Goal: Transaction & Acquisition: Obtain resource

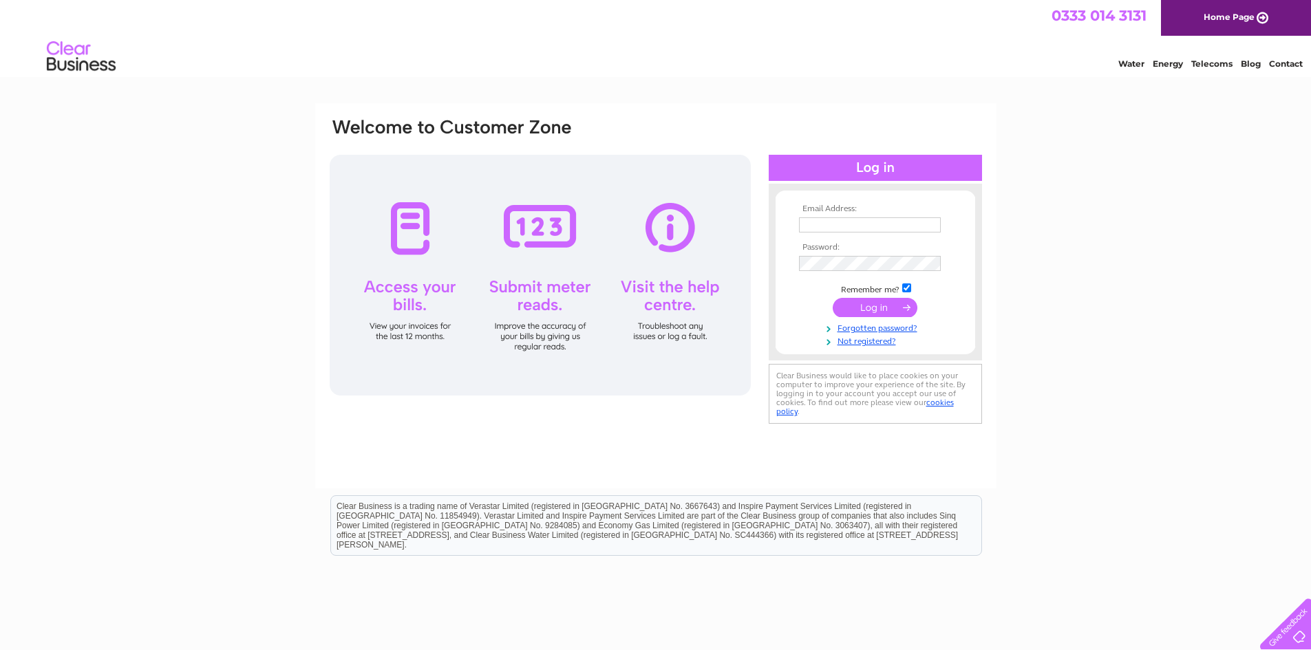
type input "[EMAIL_ADDRESS][DOMAIN_NAME]"
click at [1009, 262] on div "Email Address: sales@v-tech.org.uk Password:" at bounding box center [655, 413] width 1311 height 621
click at [896, 304] on input "submit" at bounding box center [875, 307] width 85 height 19
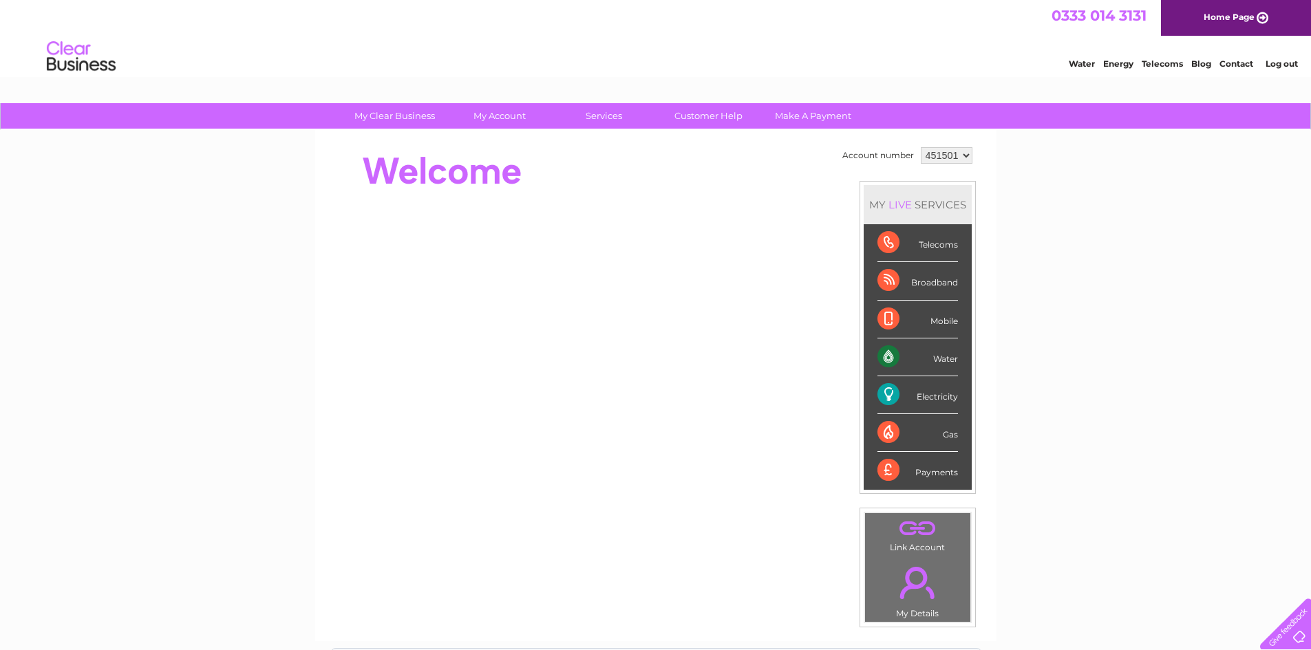
click at [932, 396] on div "Electricity" at bounding box center [918, 396] width 81 height 38
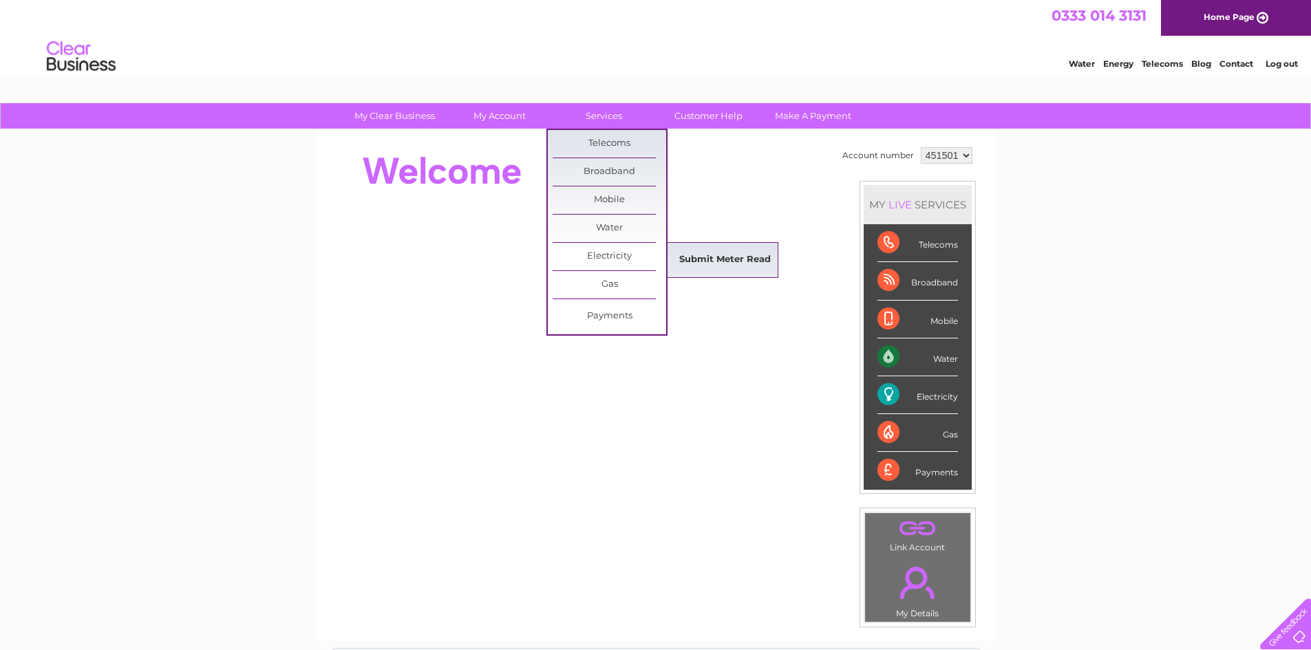
click at [700, 257] on link "Submit Meter Read" at bounding box center [725, 260] width 114 height 28
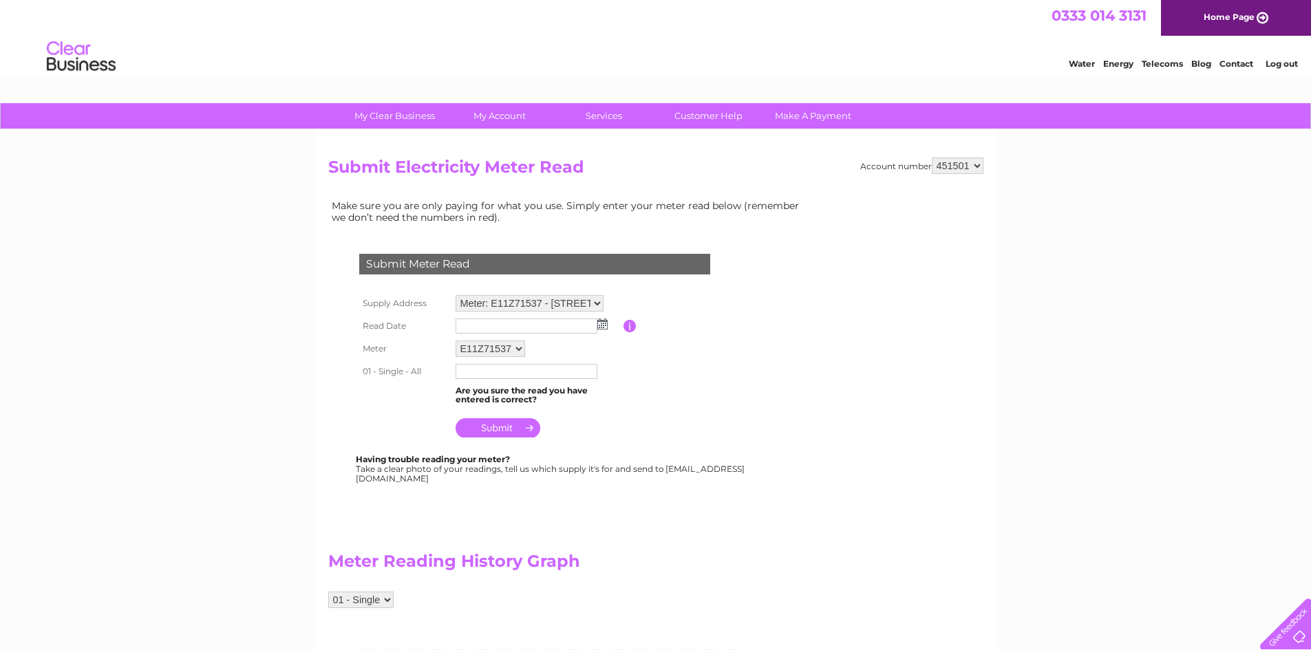
click at [578, 328] on input "text" at bounding box center [527, 326] width 142 height 15
click at [578, 328] on input "text" at bounding box center [527, 327] width 143 height 17
click at [604, 326] on img at bounding box center [604, 324] width 10 height 11
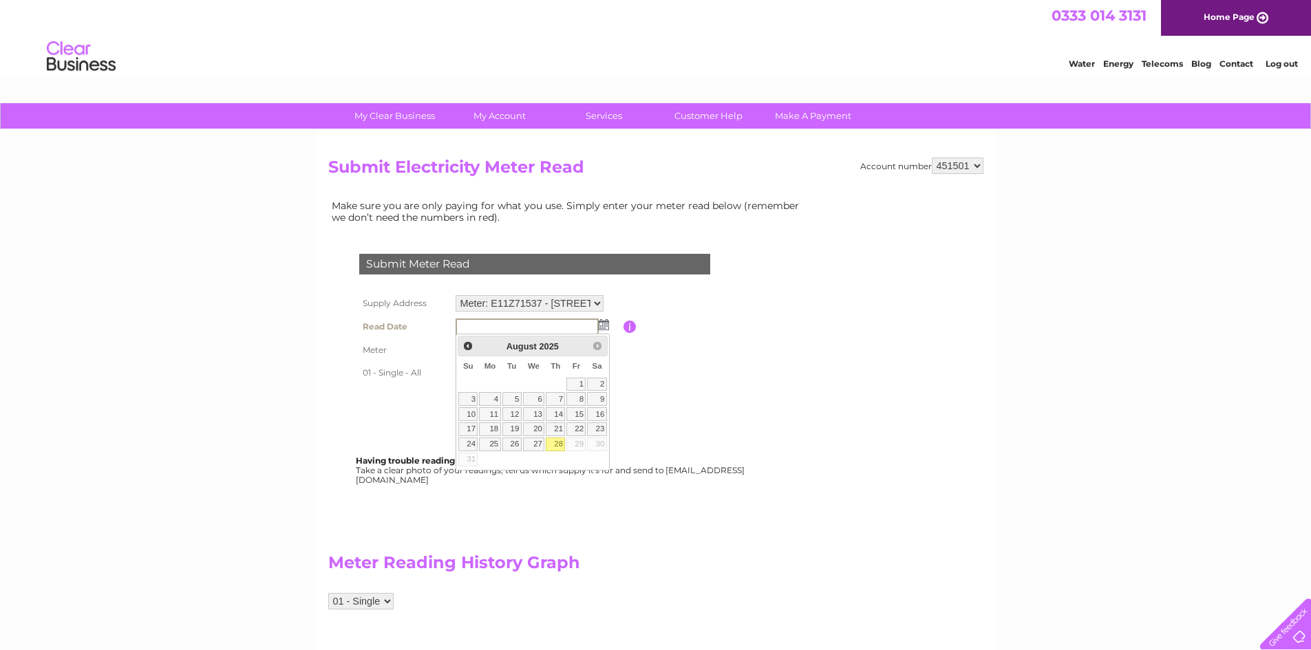
click at [560, 447] on link "28" at bounding box center [555, 445] width 19 height 14
type input "2025/08/28"
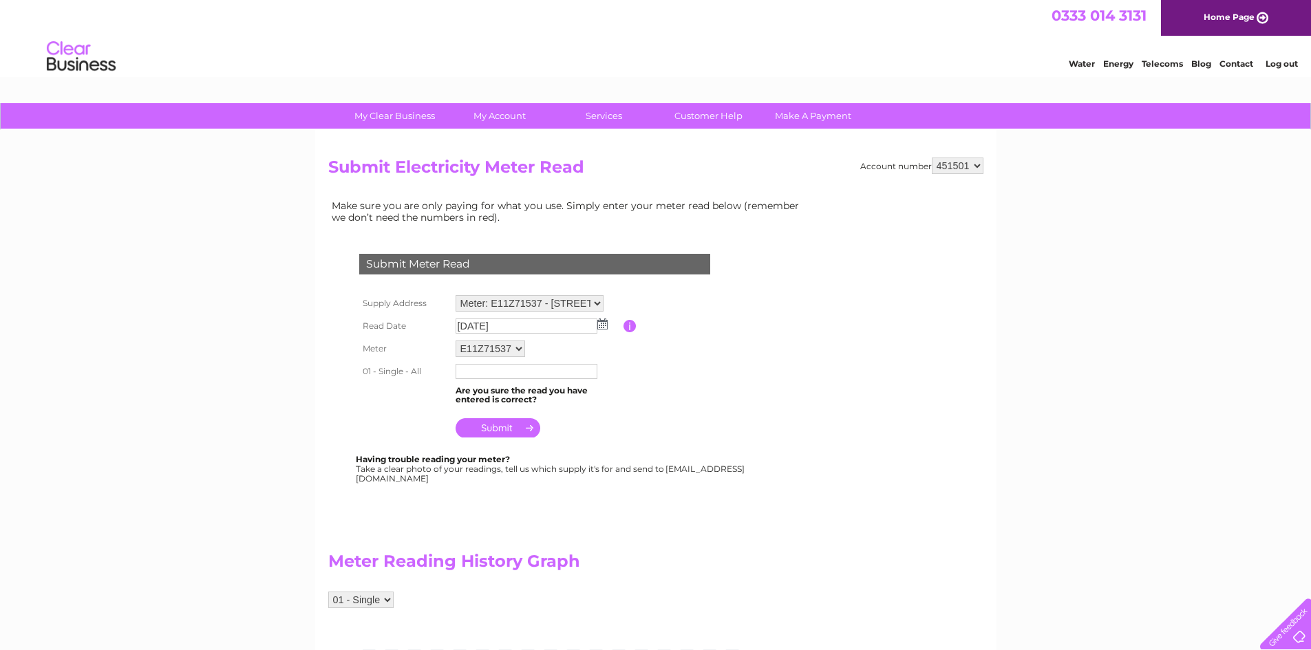
click at [520, 377] on input "text" at bounding box center [527, 371] width 142 height 15
type input "182127"
click at [495, 432] on input "submit" at bounding box center [498, 428] width 85 height 19
click at [505, 424] on input "submit" at bounding box center [498, 428] width 85 height 19
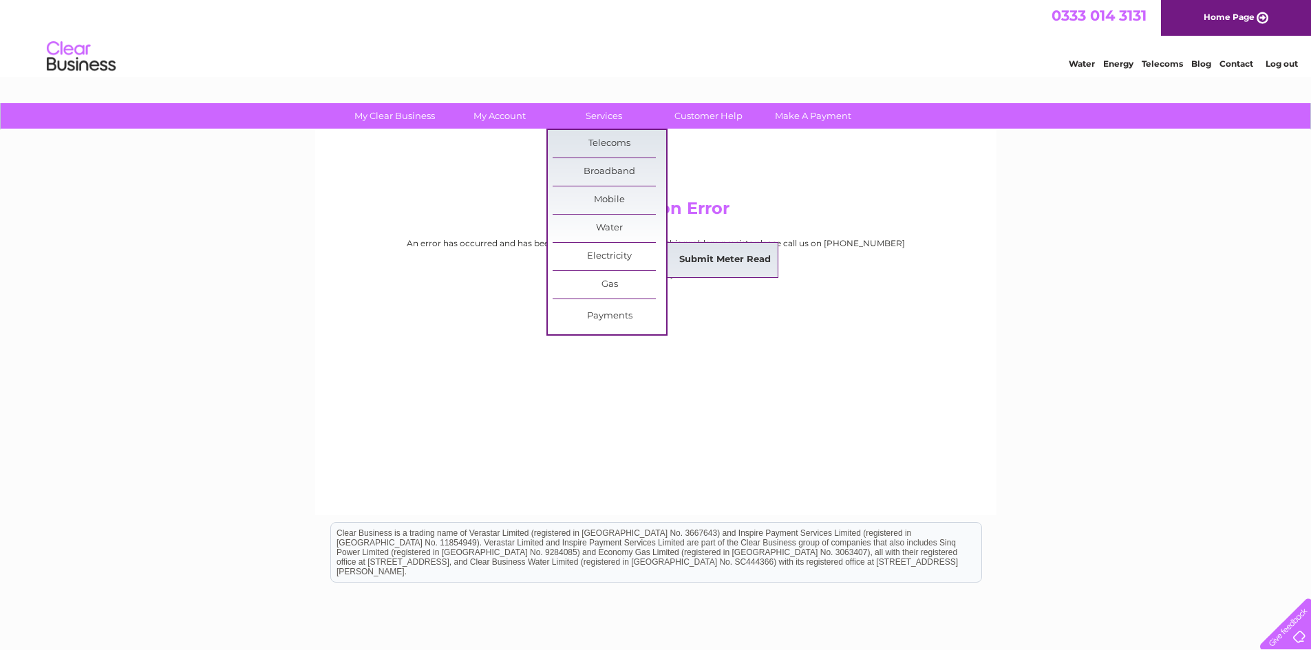
click at [719, 262] on link "Submit Meter Read" at bounding box center [725, 260] width 114 height 28
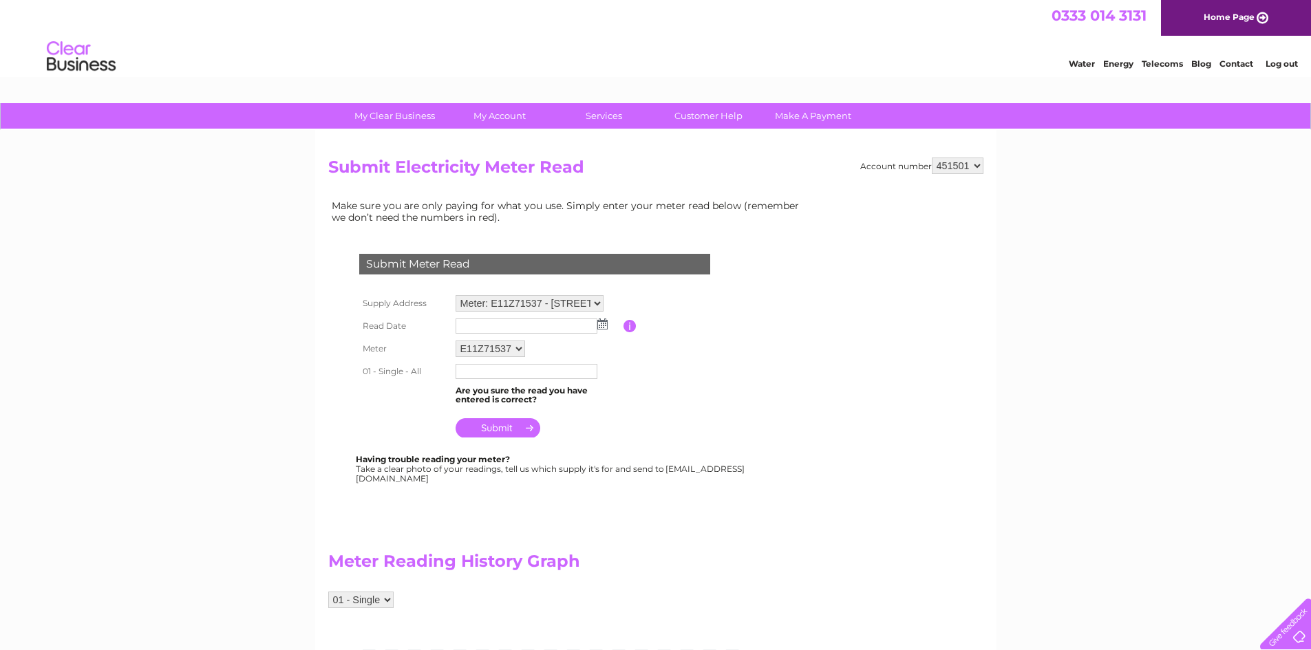
click at [603, 324] on img at bounding box center [602, 324] width 10 height 11
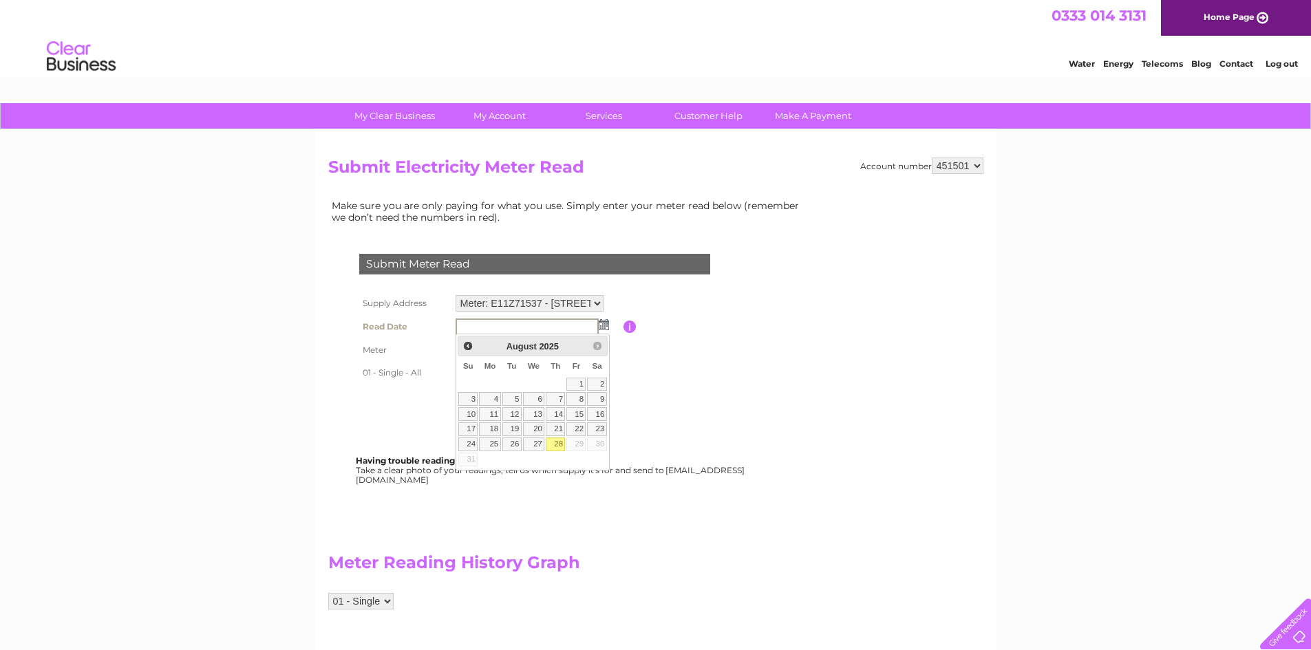
click at [553, 446] on link "28" at bounding box center [555, 445] width 19 height 14
type input "2025/08/28"
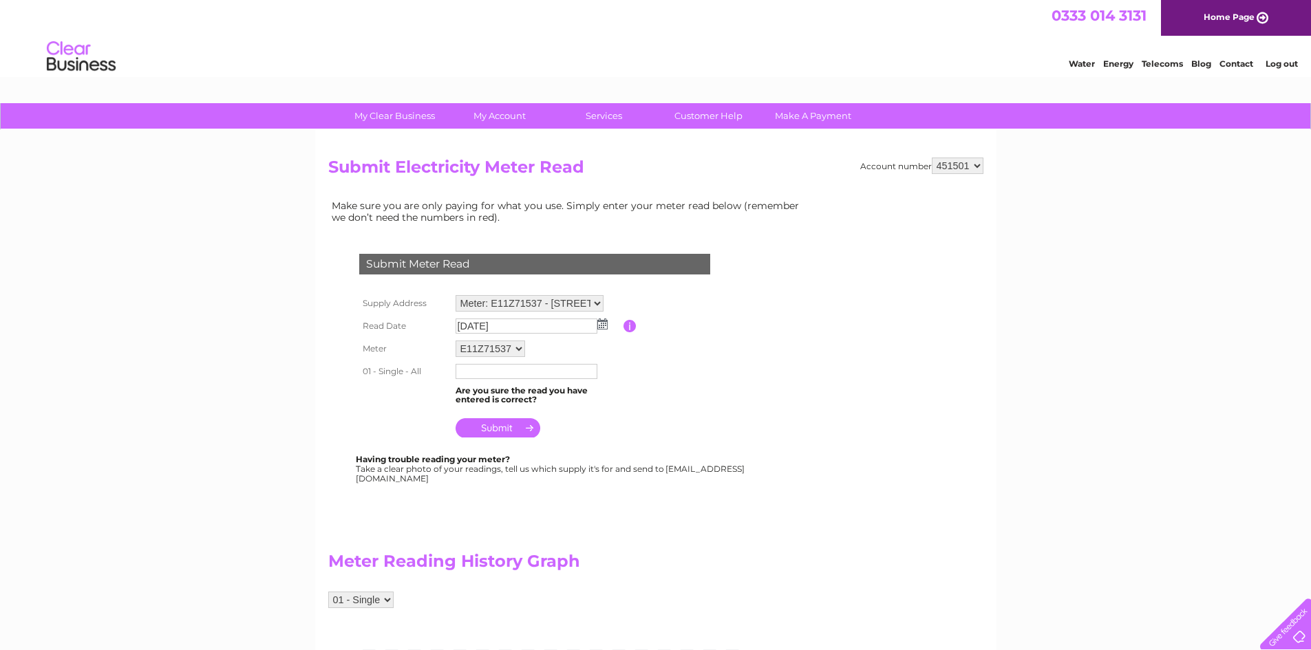
click at [527, 372] on input "text" at bounding box center [527, 371] width 142 height 15
type input "182127"
click at [507, 427] on input "submit" at bounding box center [498, 429] width 85 height 19
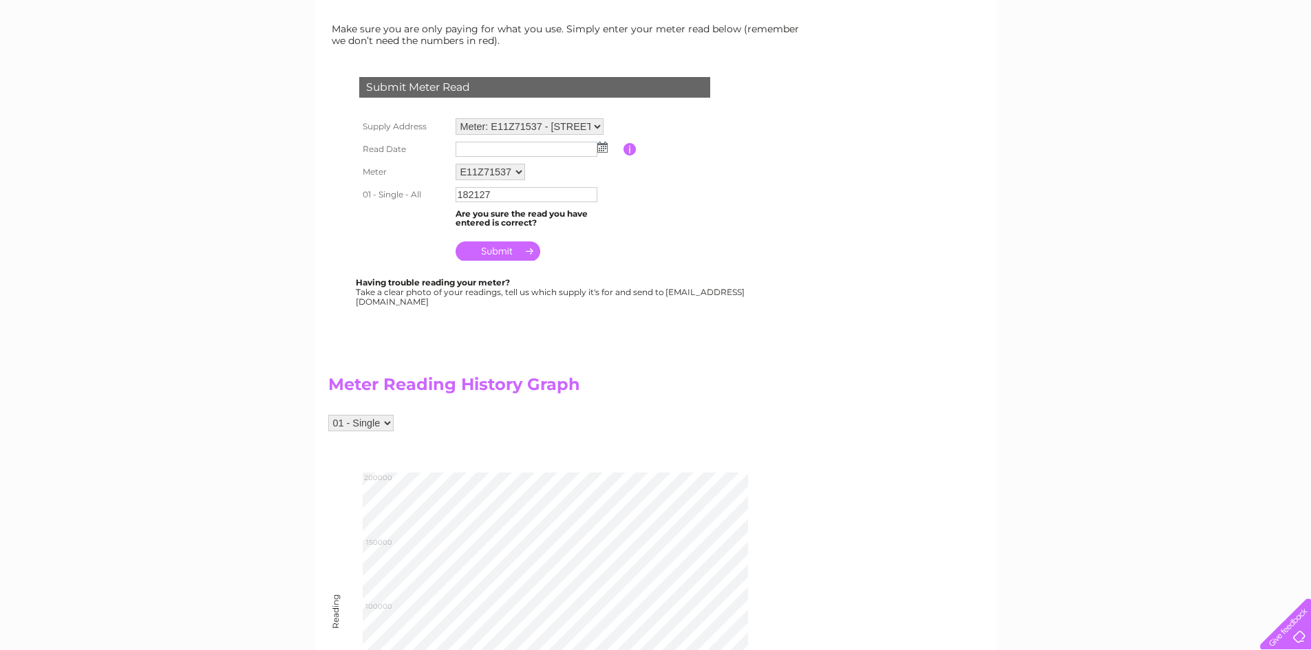
scroll to position [69, 0]
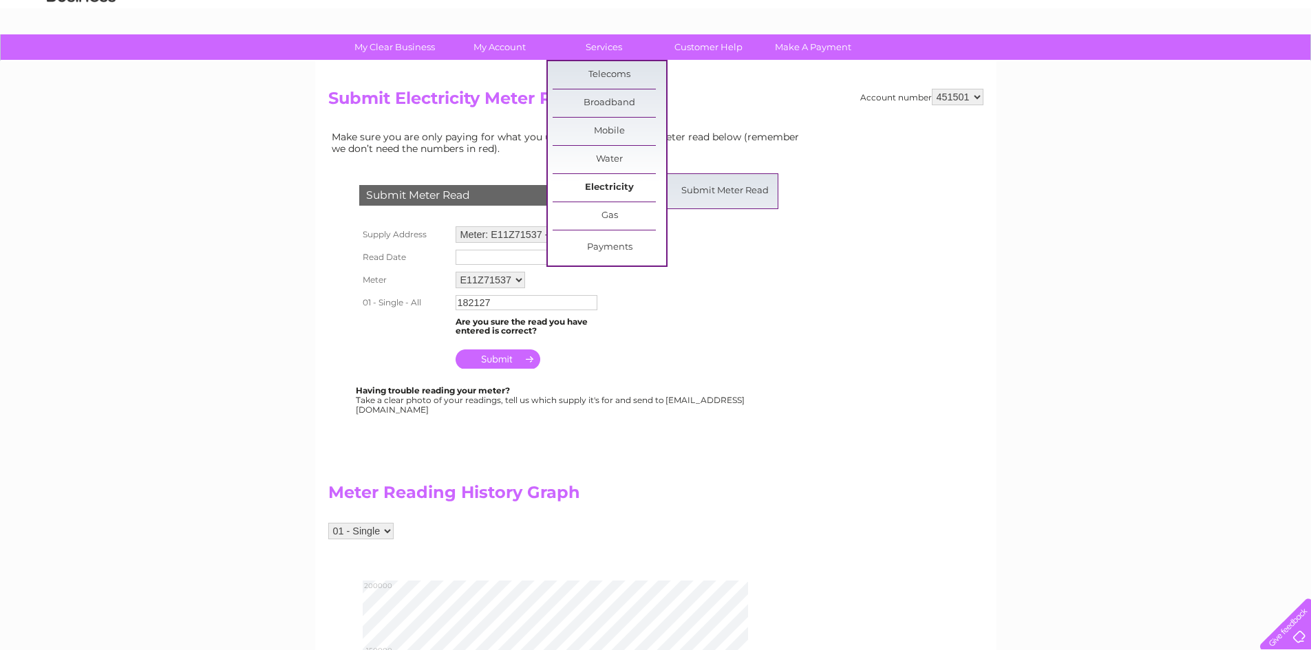
click at [609, 184] on link "Electricity" at bounding box center [610, 188] width 114 height 28
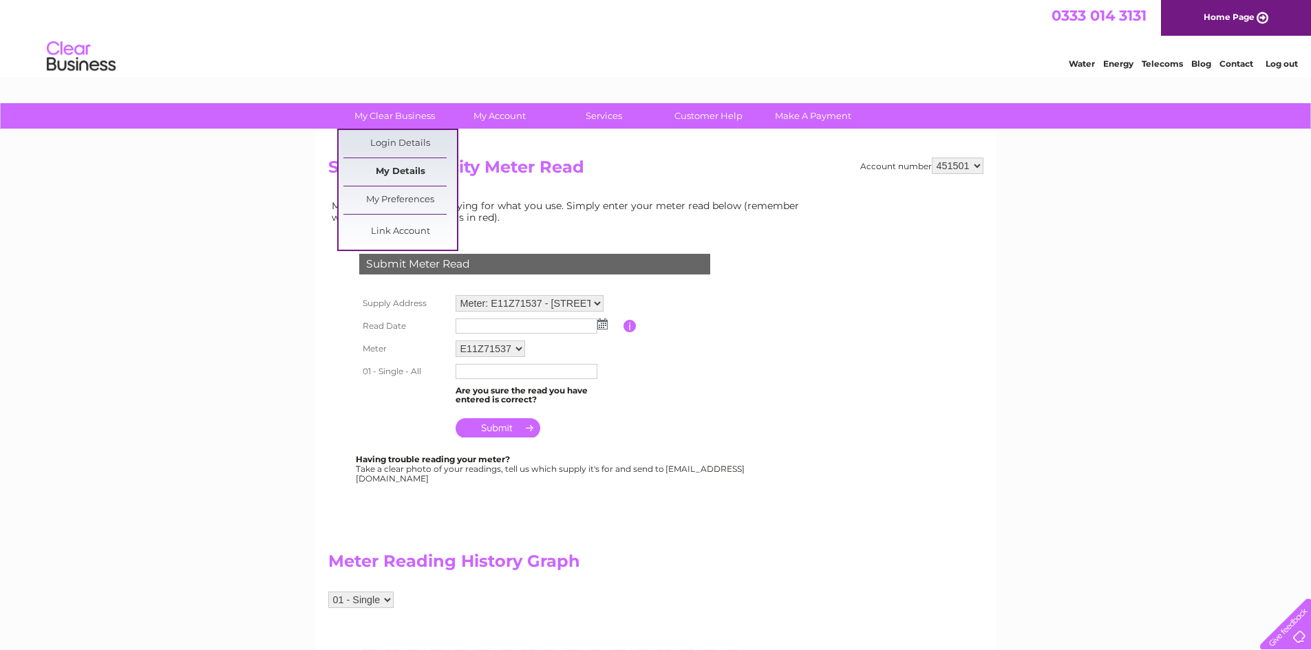
click at [399, 177] on link "My Details" at bounding box center [400, 172] width 114 height 28
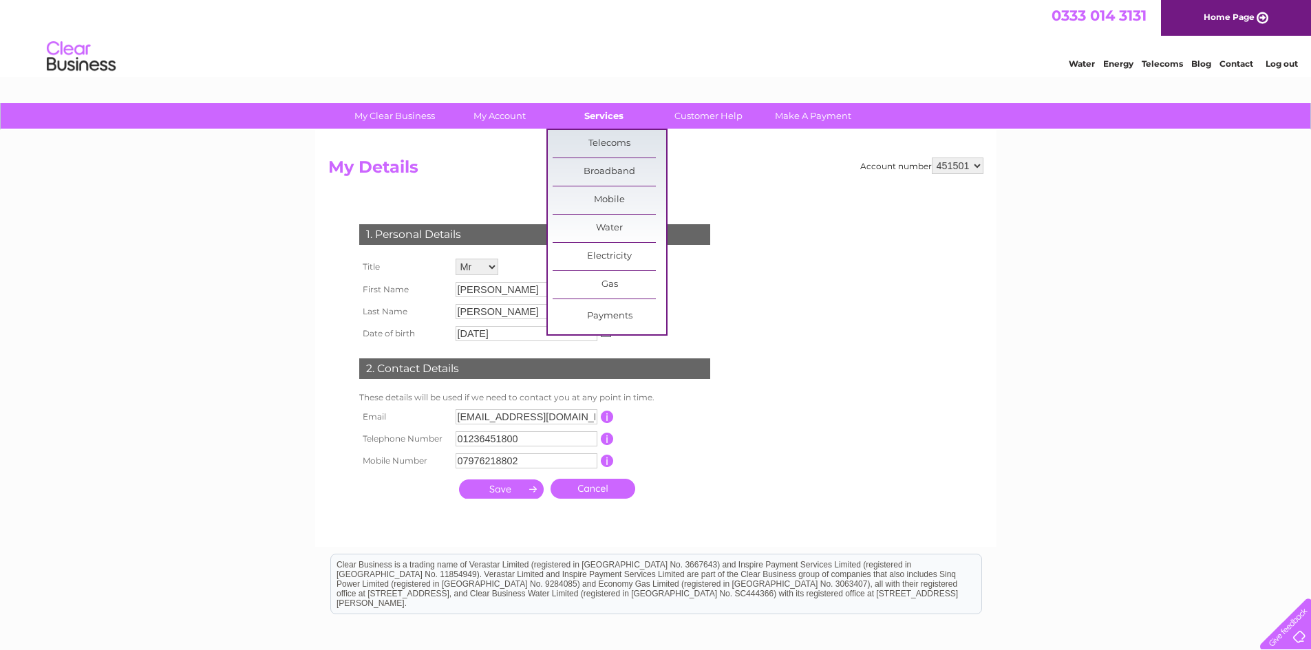
click at [599, 120] on link "Services" at bounding box center [604, 115] width 114 height 25
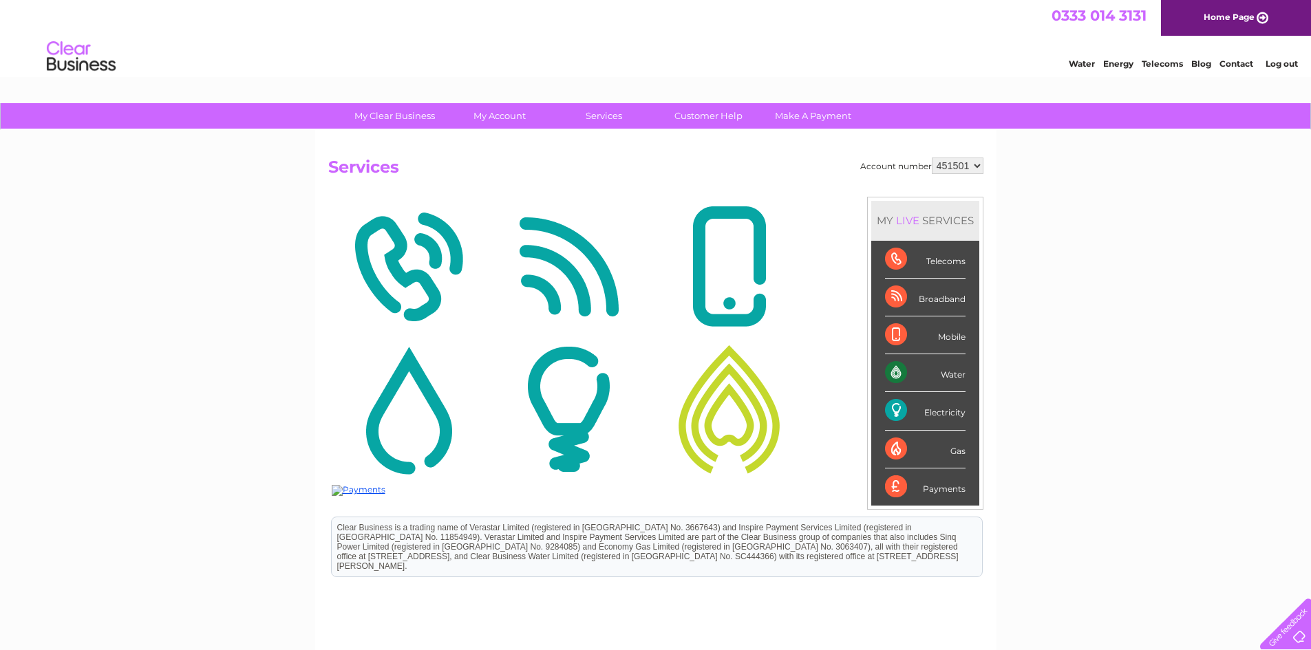
click at [919, 416] on div "Electricity" at bounding box center [925, 411] width 81 height 38
click at [900, 413] on div "Electricity" at bounding box center [925, 411] width 81 height 38
click at [942, 411] on div "Electricity" at bounding box center [925, 411] width 81 height 38
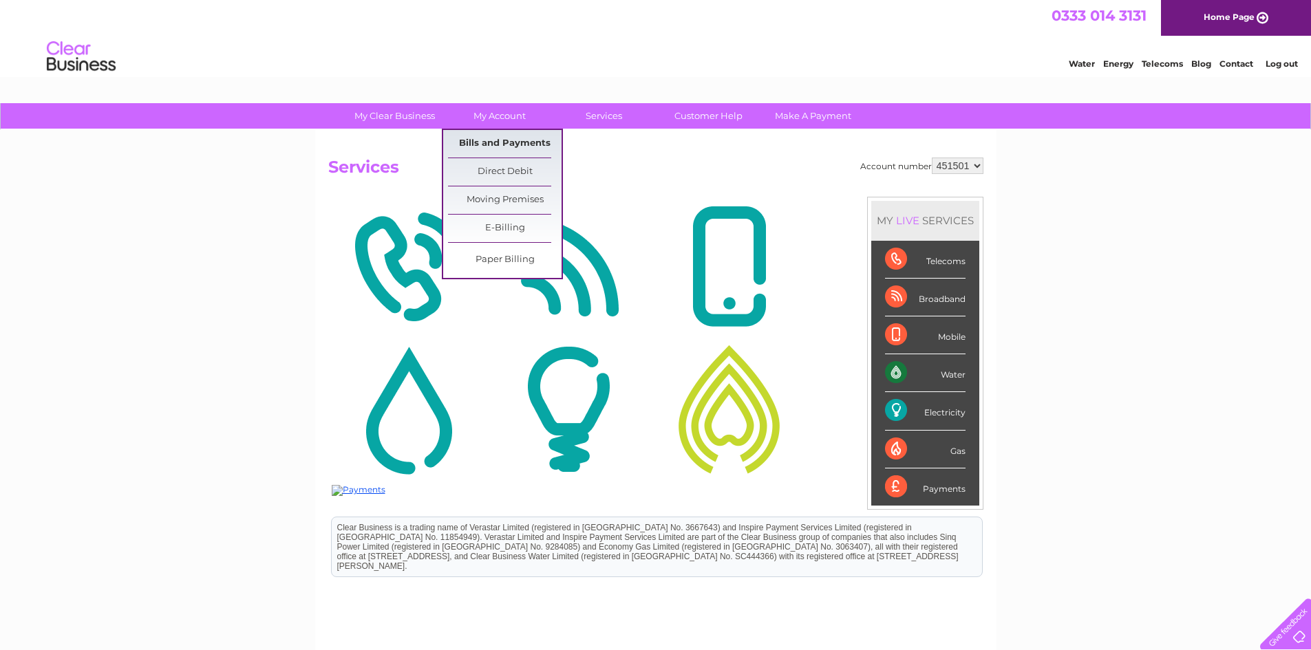
click at [493, 140] on link "Bills and Payments" at bounding box center [505, 144] width 114 height 28
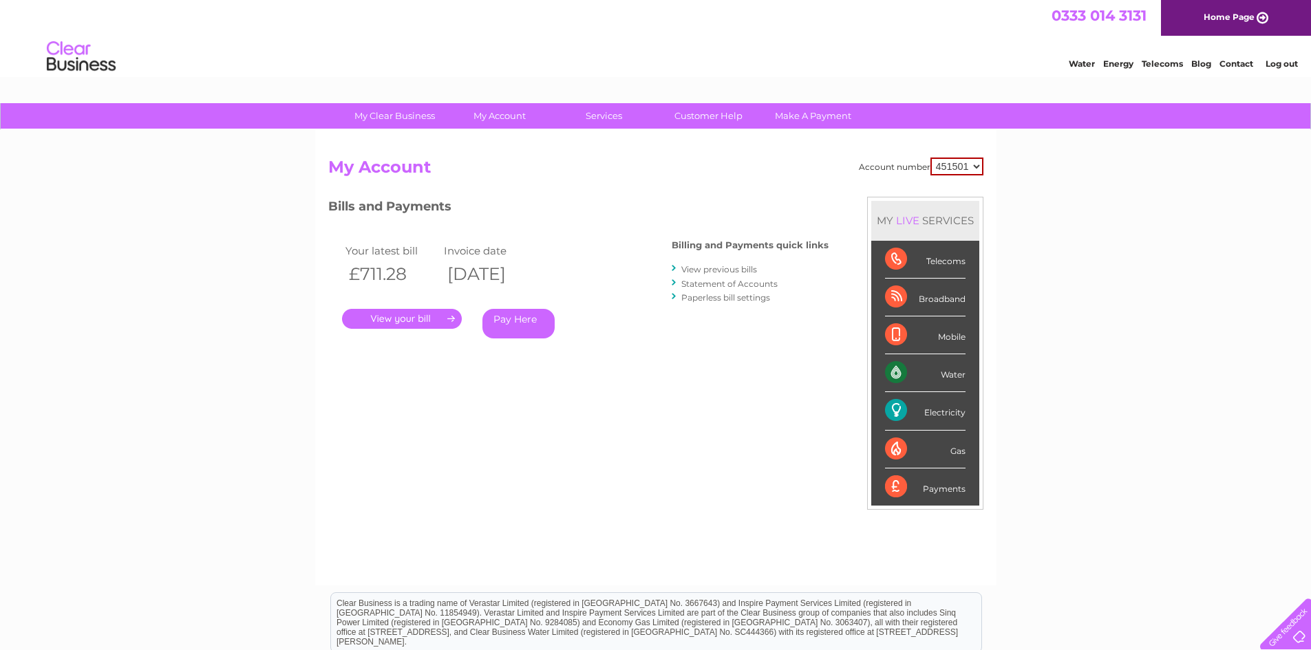
click at [422, 324] on link "." at bounding box center [402, 319] width 120 height 20
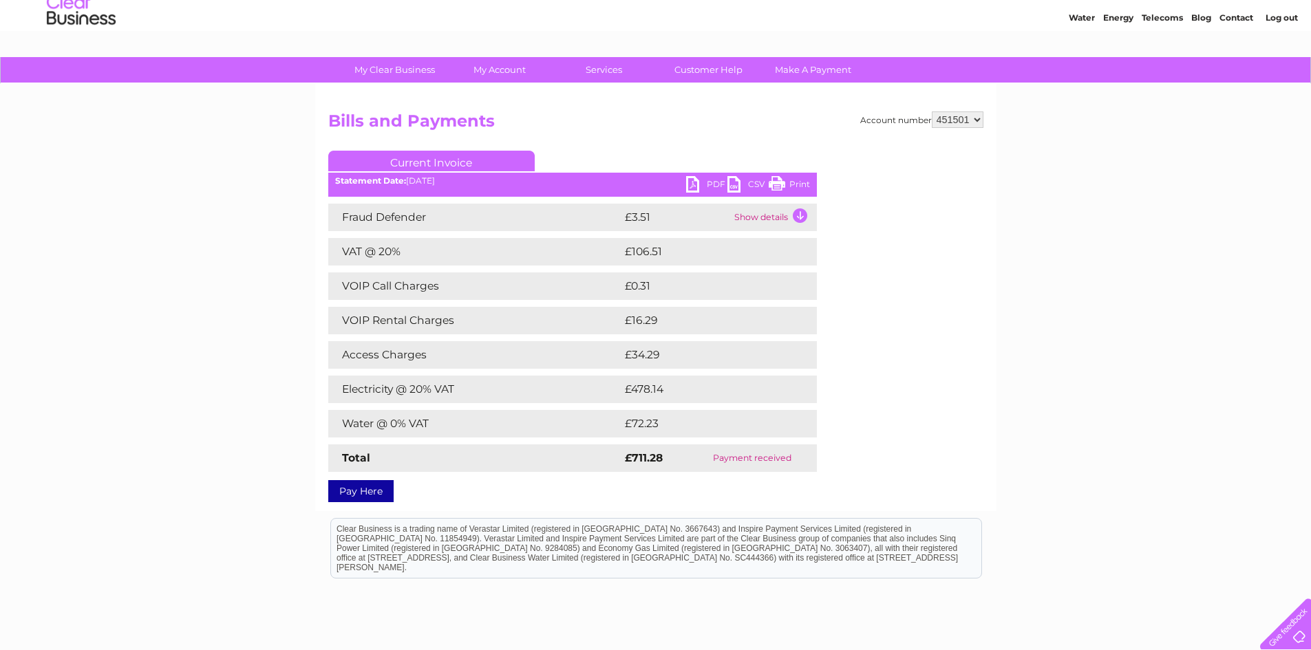
scroll to position [14, 0]
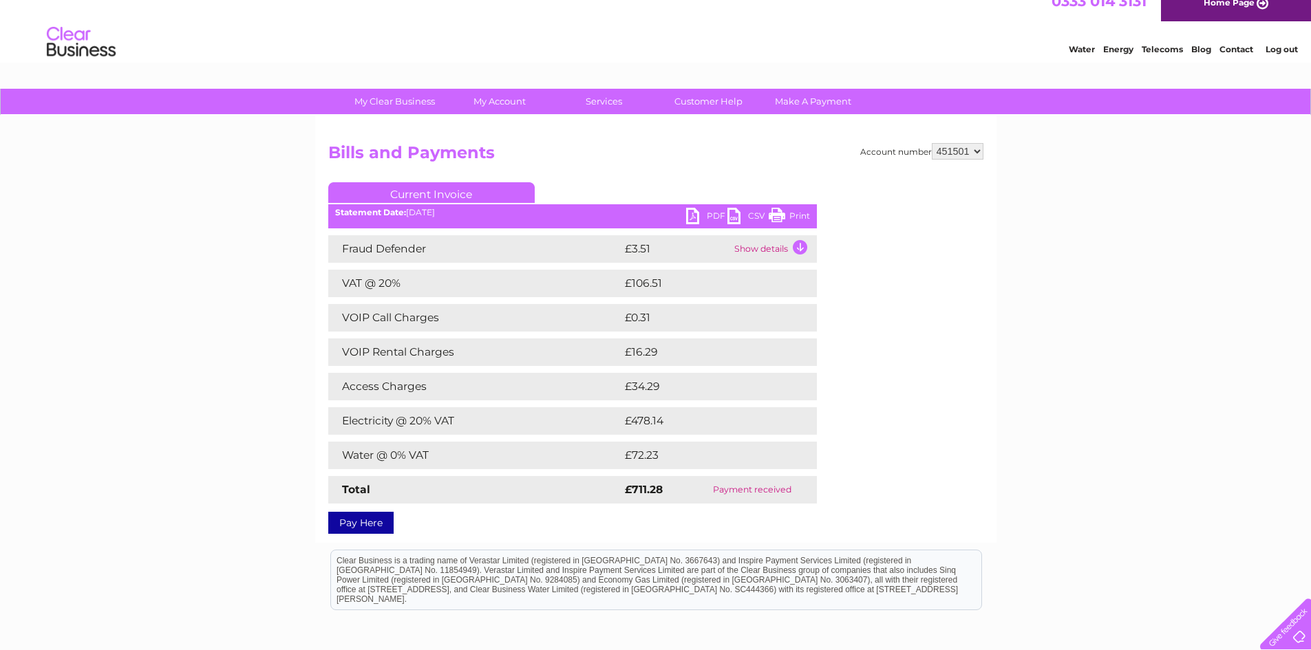
click at [695, 212] on link "PDF" at bounding box center [706, 218] width 41 height 20
